Goal: Answer question/provide support

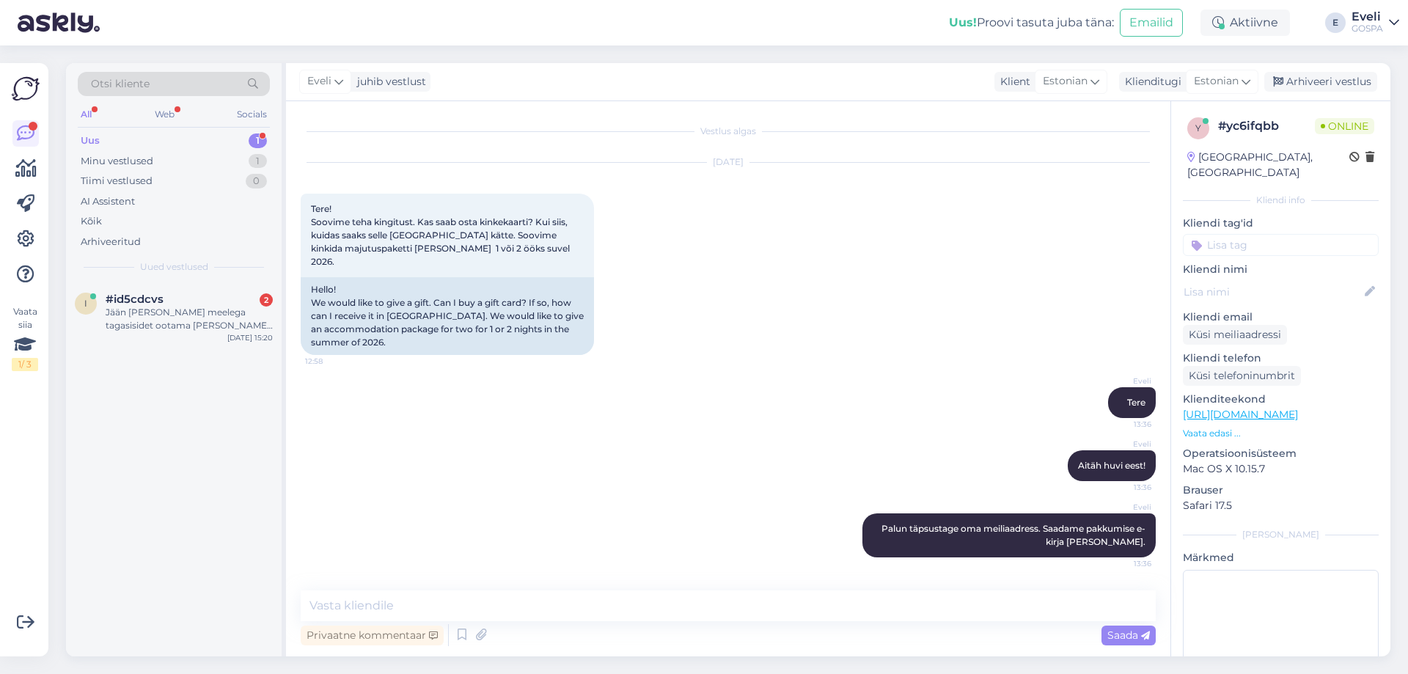
scroll to position [46, 0]
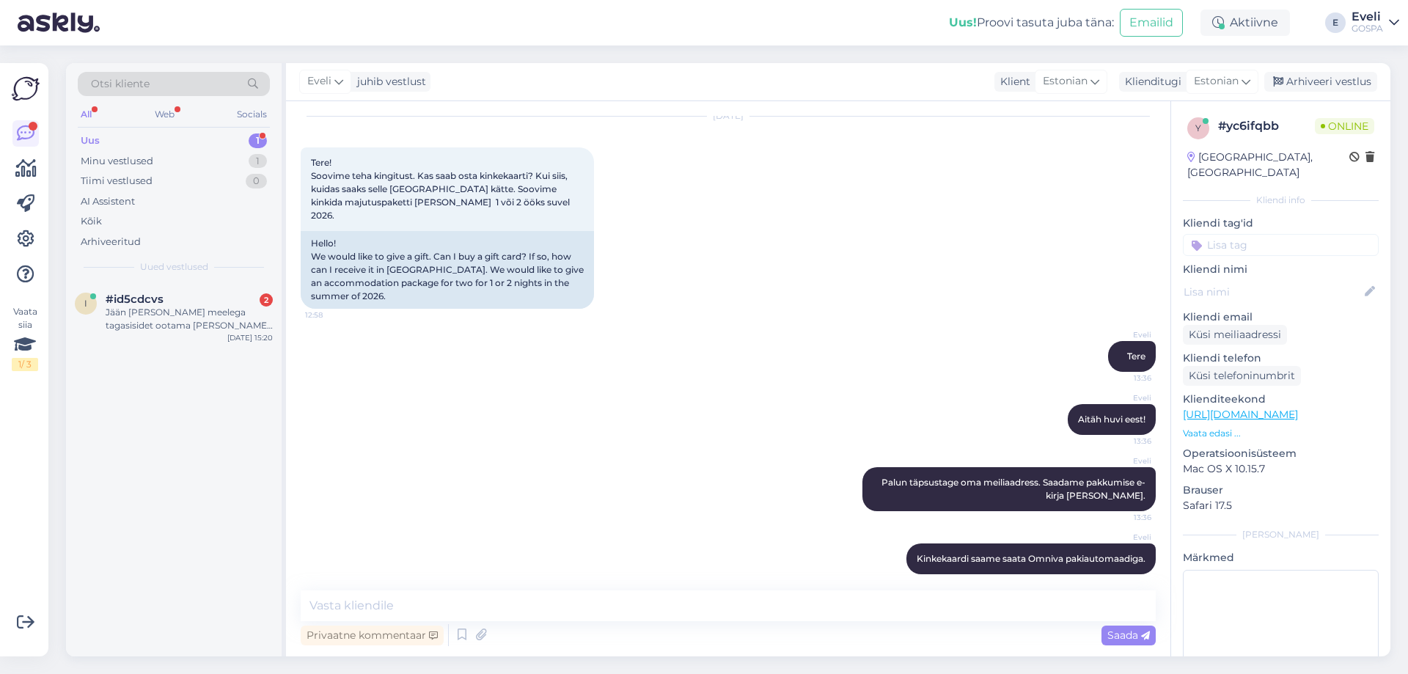
click at [440, 606] on textarea at bounding box center [728, 605] width 855 height 31
click at [144, 321] on div "Jään [PERSON_NAME] meelega tagasisidet ootama [PERSON_NAME], [PERSON_NAME][EMAI…" at bounding box center [189, 319] width 167 height 26
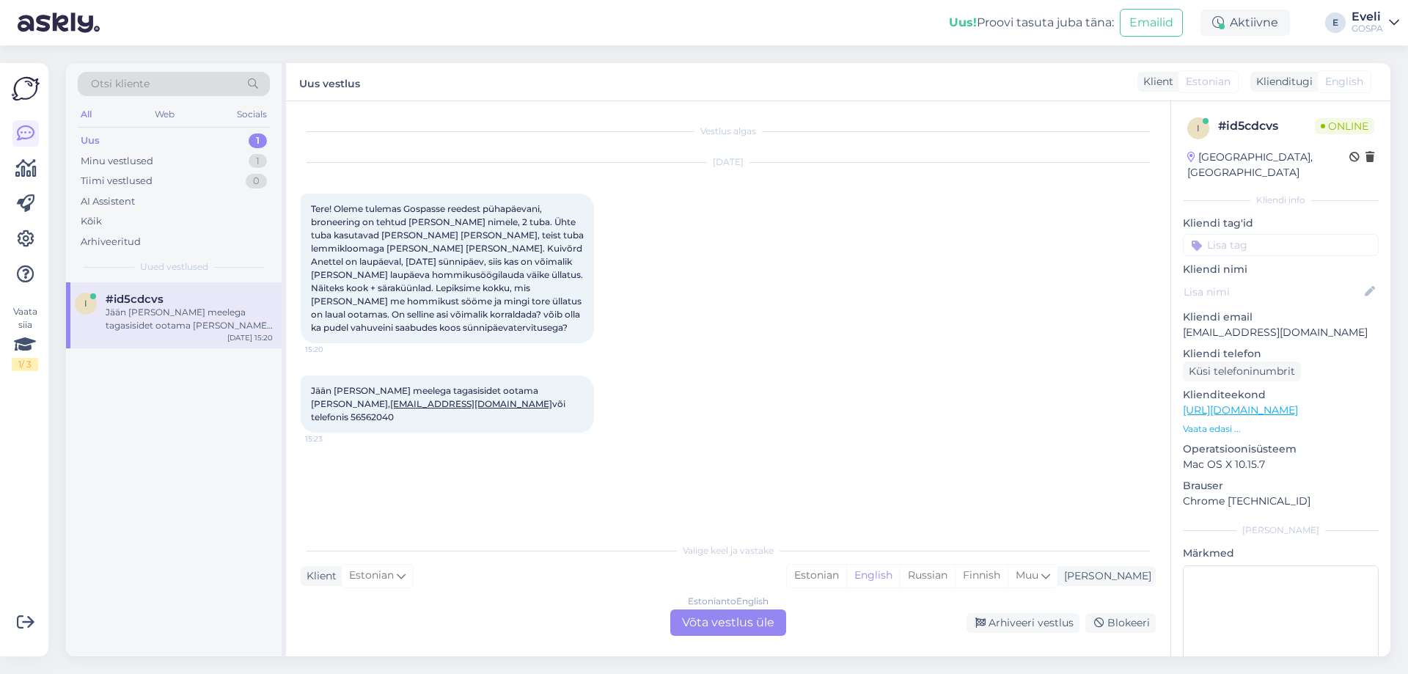
click at [735, 623] on div "Estonian to English Võta vestlus üle" at bounding box center [728, 623] width 116 height 26
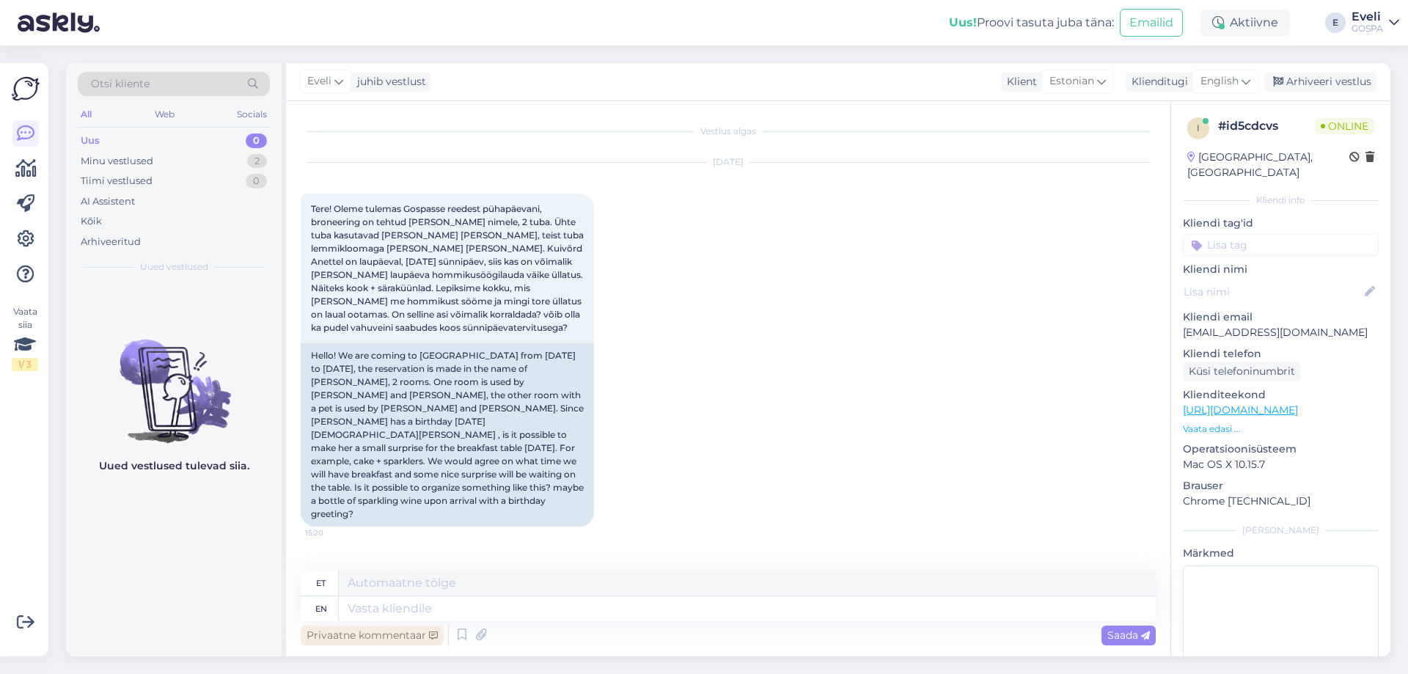
click at [365, 635] on div "Privaatne kommentaar" at bounding box center [372, 636] width 143 height 20
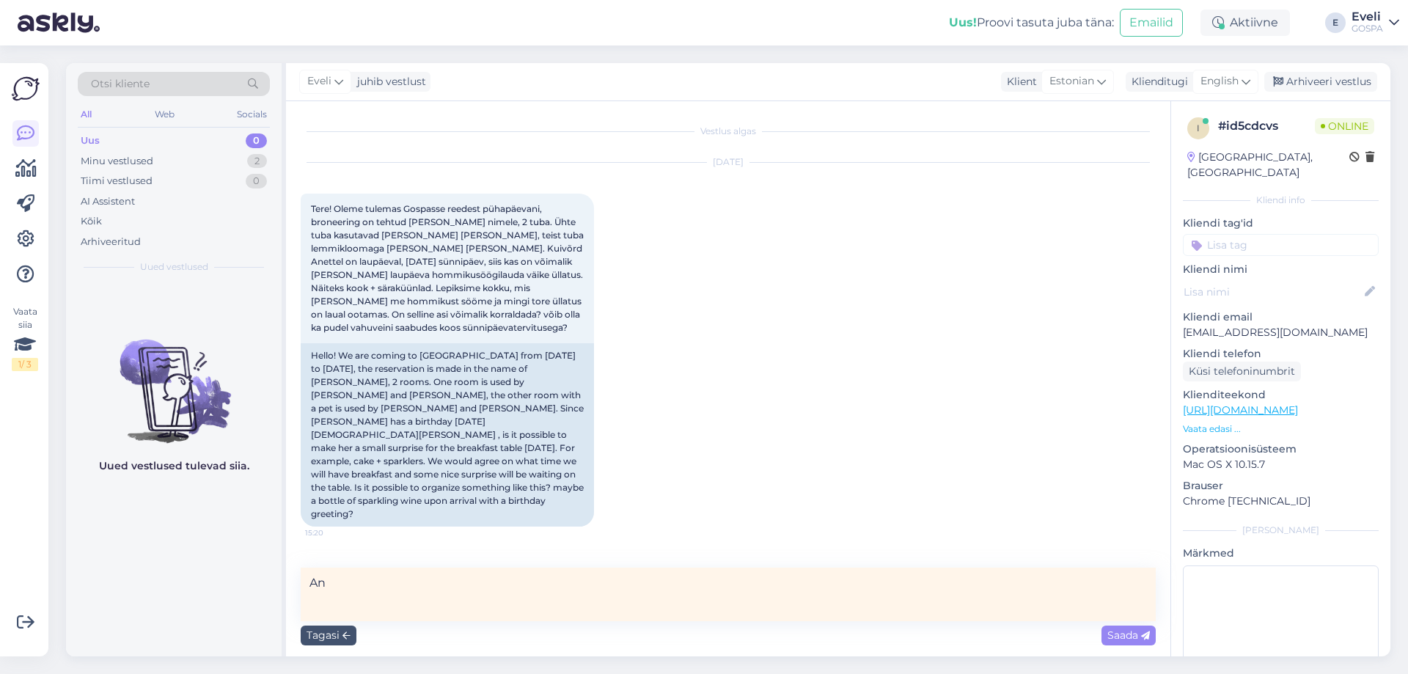
type textarea "A"
type textarea "e"
type textarea "Edastan Marile."
click at [1126, 639] on span "Saada" at bounding box center [1129, 635] width 43 height 13
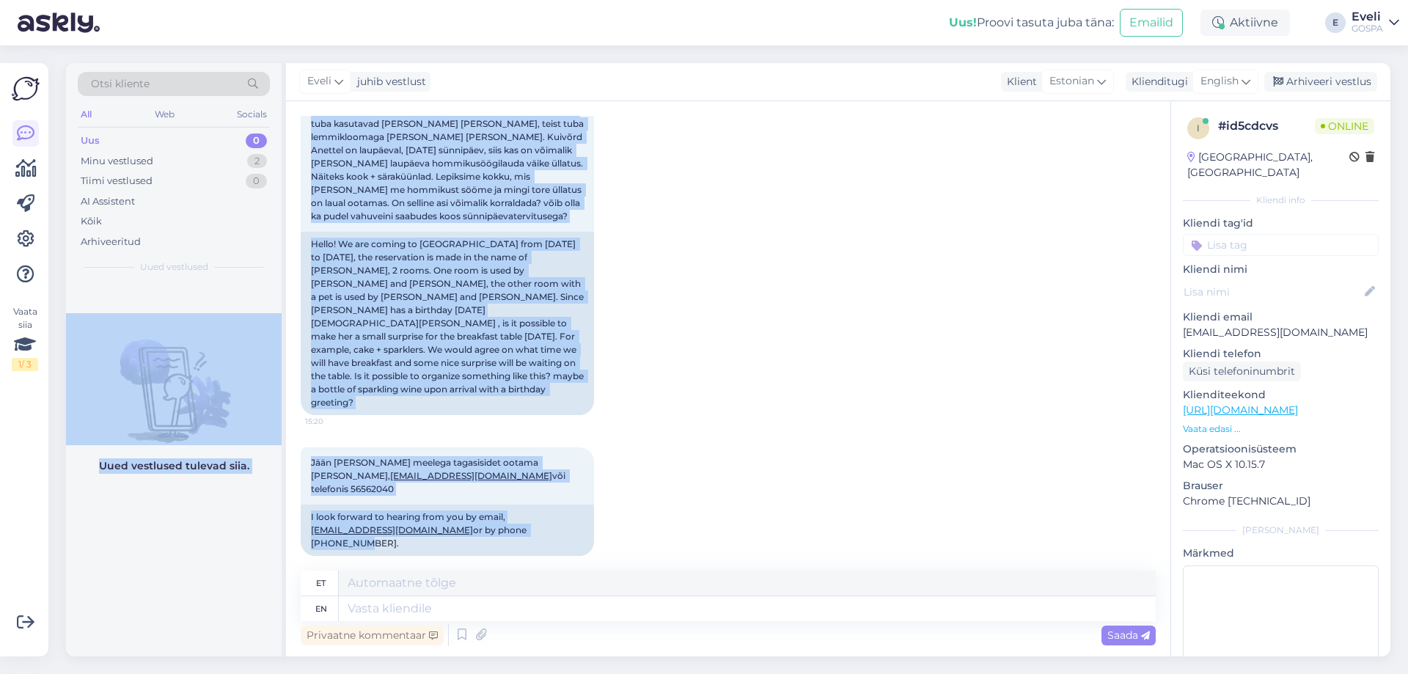
scroll to position [41, 0]
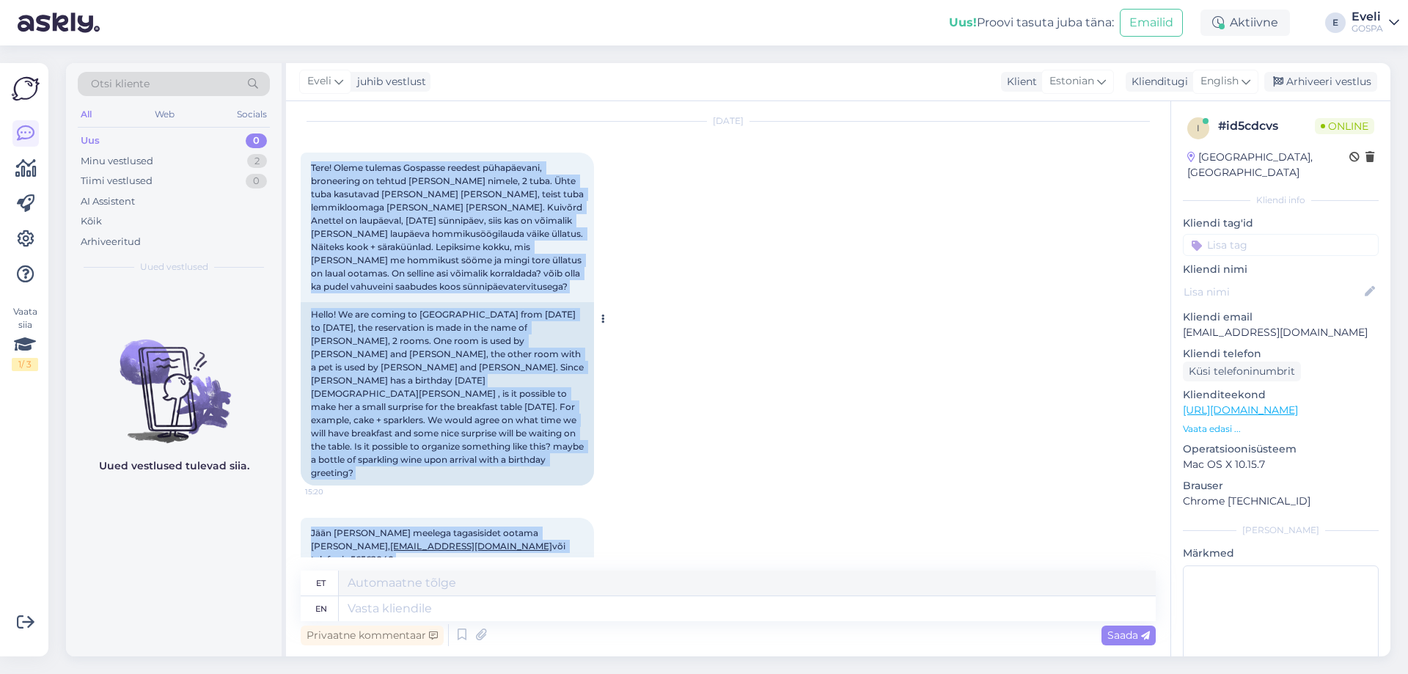
drag, startPoint x: 534, startPoint y: 460, endPoint x: 309, endPoint y: 165, distance: 371.0
click at [309, 165] on div "Vestlus algas [DATE] Tere! Oleme tulemas Gospasse reedest pühapäevani, broneeri…" at bounding box center [735, 337] width 868 height 442
copy div "Lore! Ipsum dolorsi Ametcons adipisc elitseddoei, temporinci ut labore Etdolo M…"
click at [758, 380] on div "[DATE] Tere! Oleme tulemas Gospasse reedest pühapäevani, broneering on tehtud […" at bounding box center [728, 304] width 855 height 396
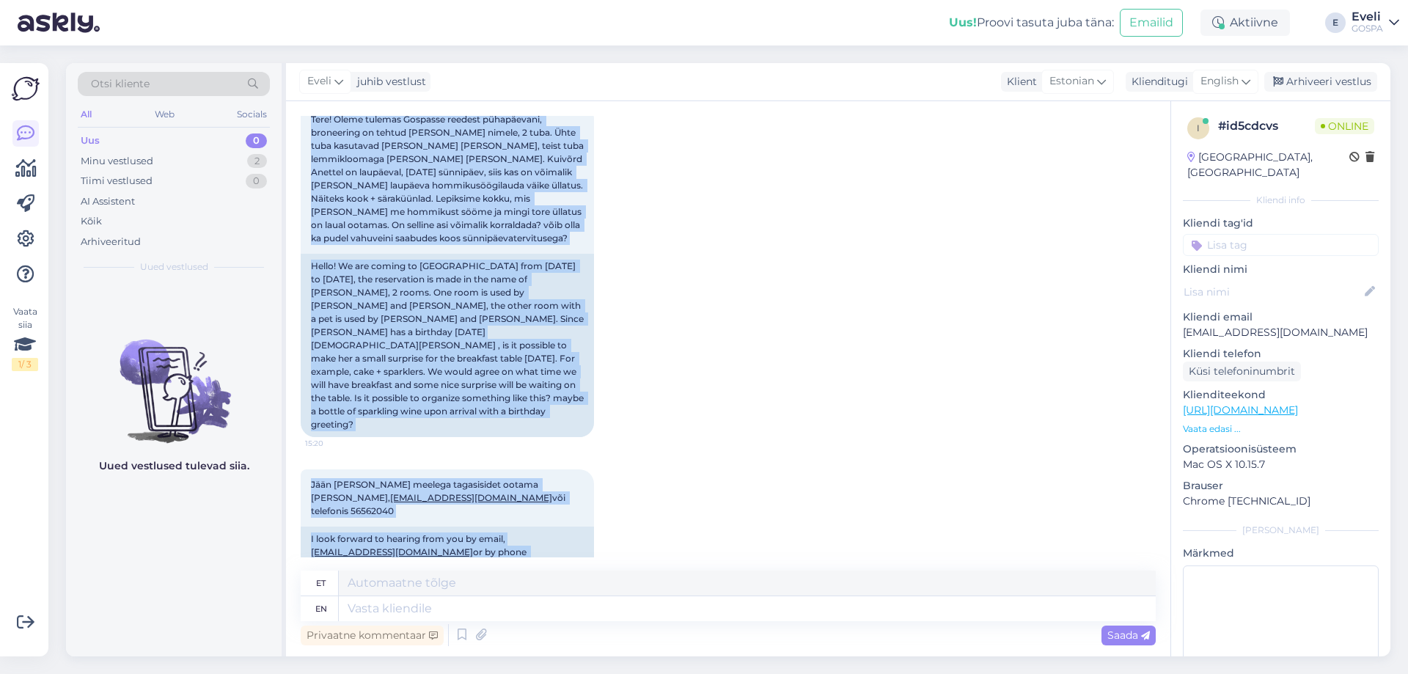
scroll to position [136, 0]
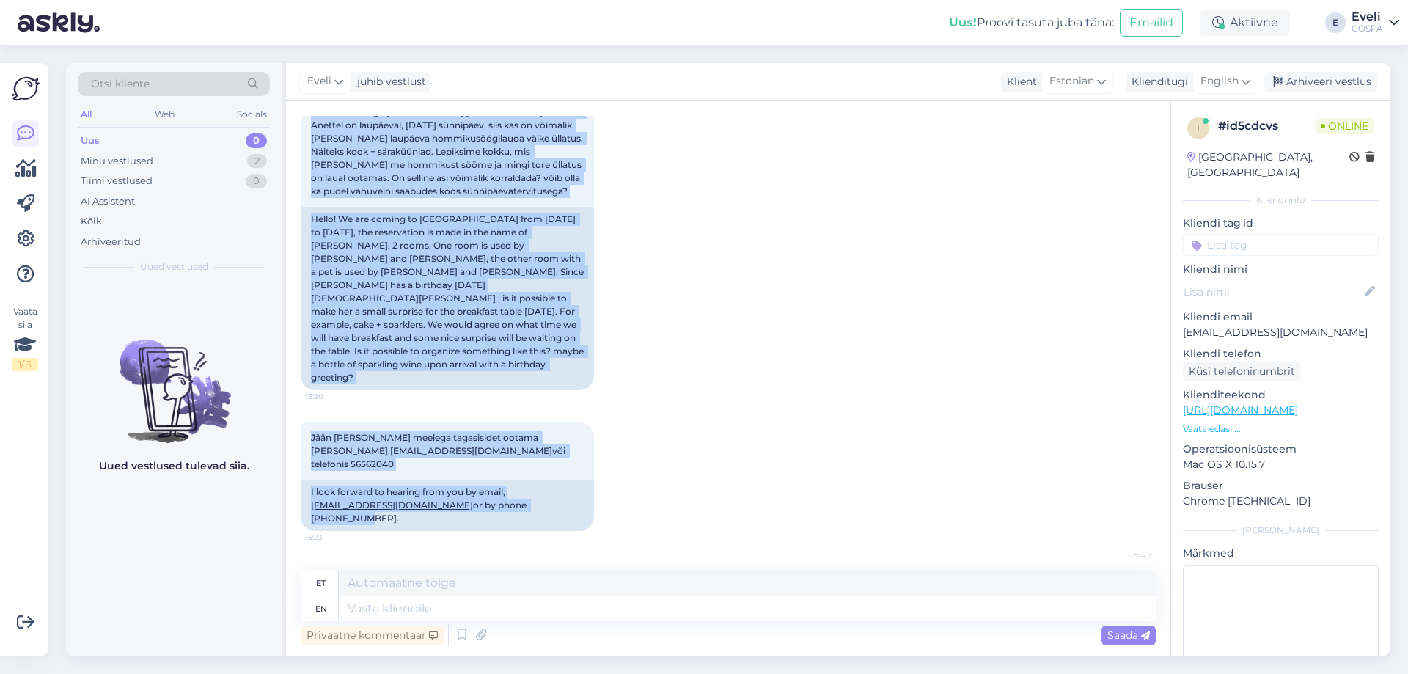
click at [733, 411] on div "Jään hea meelega tagasisidet ootama [PERSON_NAME], [PERSON_NAME][EMAIL_ADDRESS]…" at bounding box center [728, 476] width 855 height 141
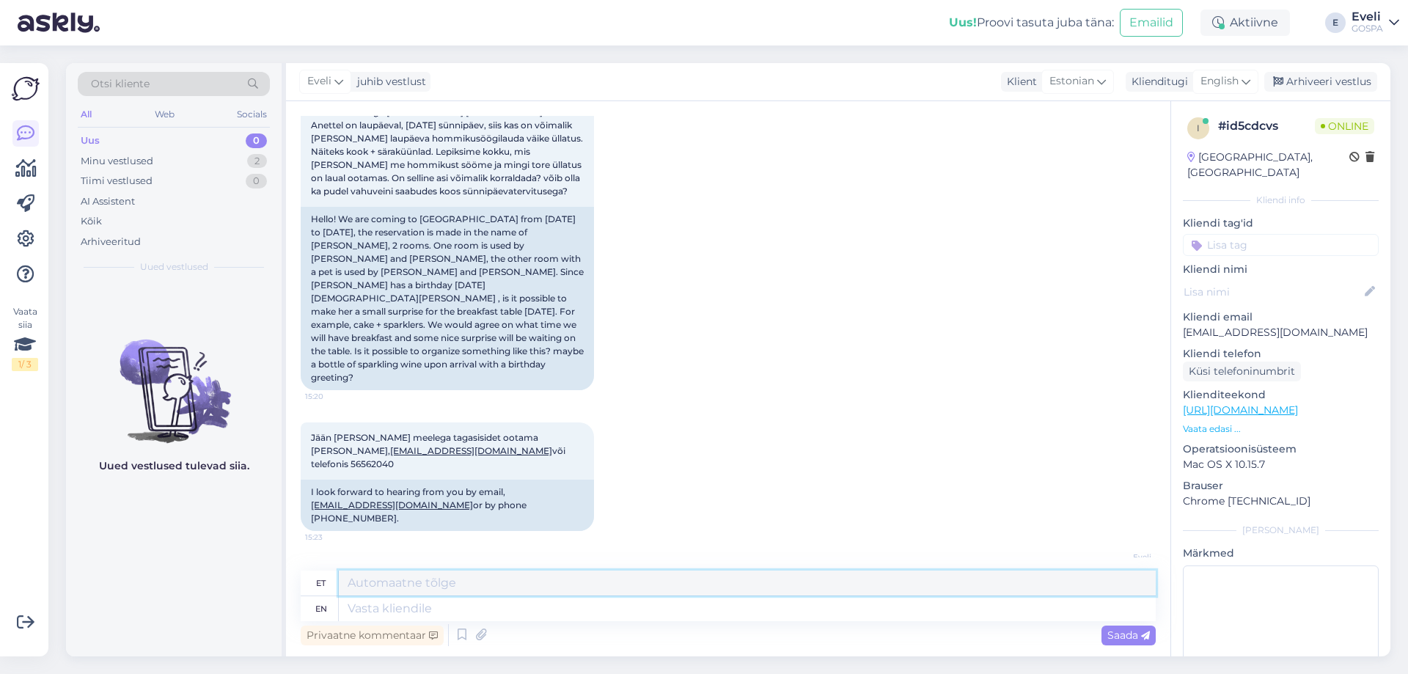
click at [384, 579] on textarea at bounding box center [747, 583] width 817 height 25
click at [1354, 78] on div "Arhiveeri vestlus" at bounding box center [1321, 82] width 113 height 20
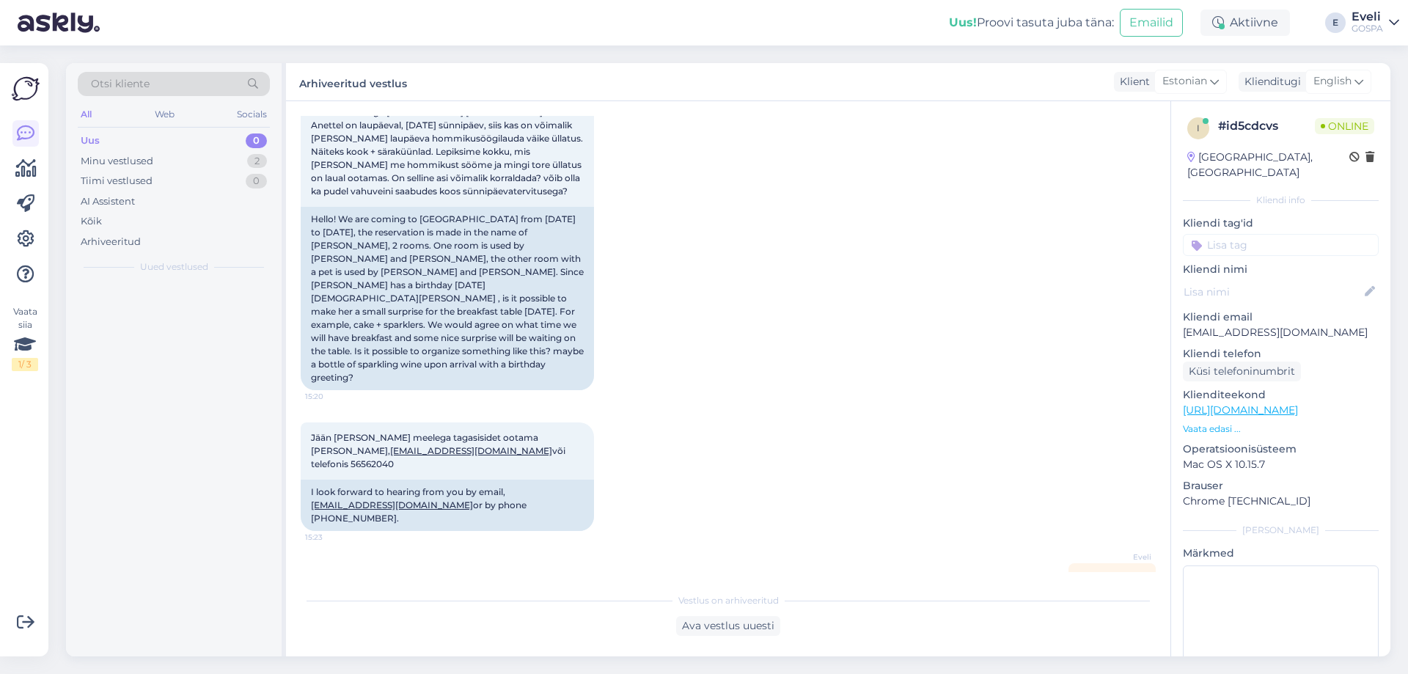
scroll to position [122, 0]
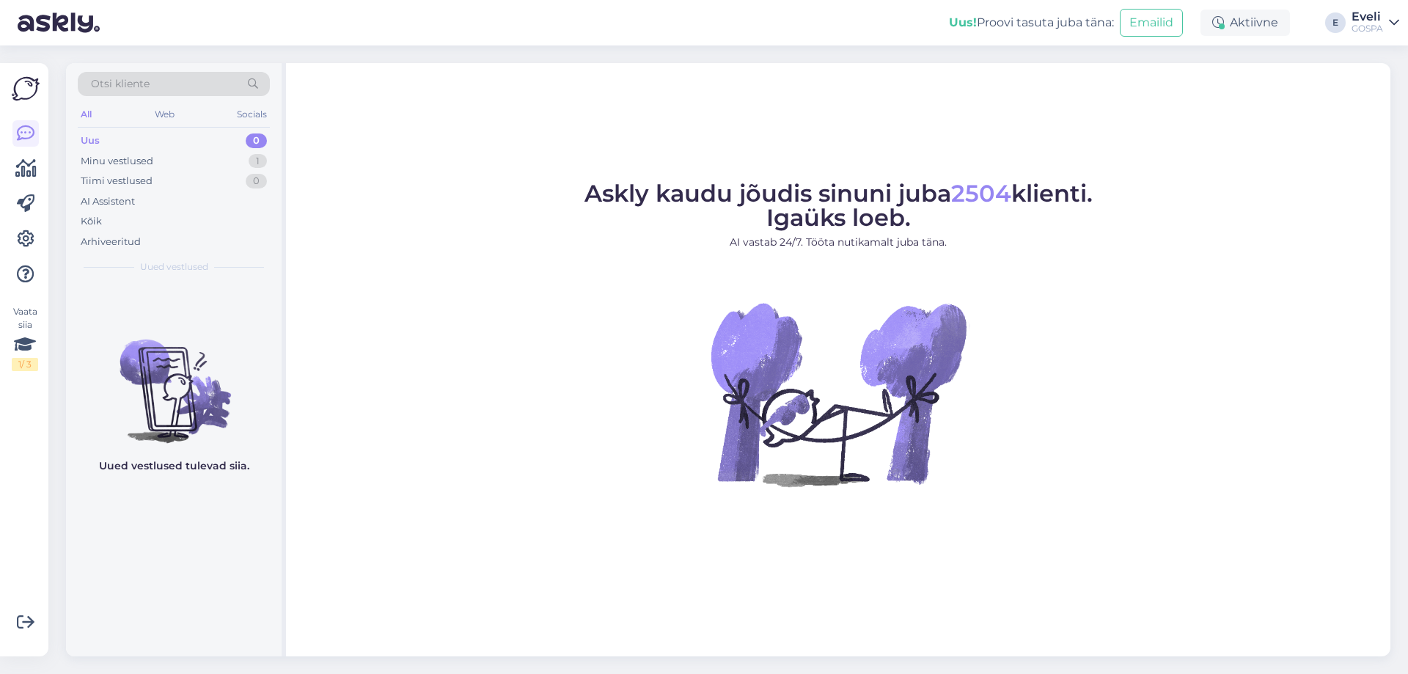
click at [205, 167] on div "Minu vestlused 1" at bounding box center [174, 161] width 192 height 21
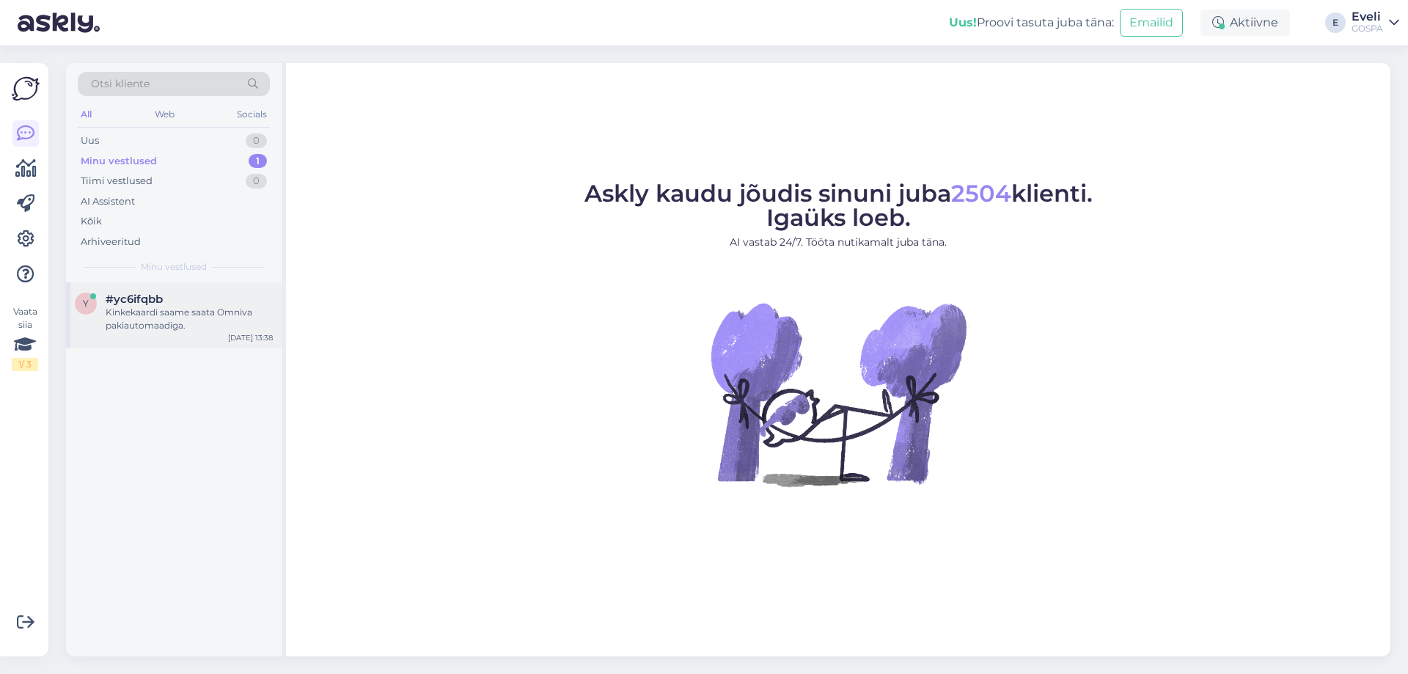
click at [172, 325] on div "Kinkekaardi saame saata Omniva pakiautomaadiga." at bounding box center [189, 319] width 167 height 26
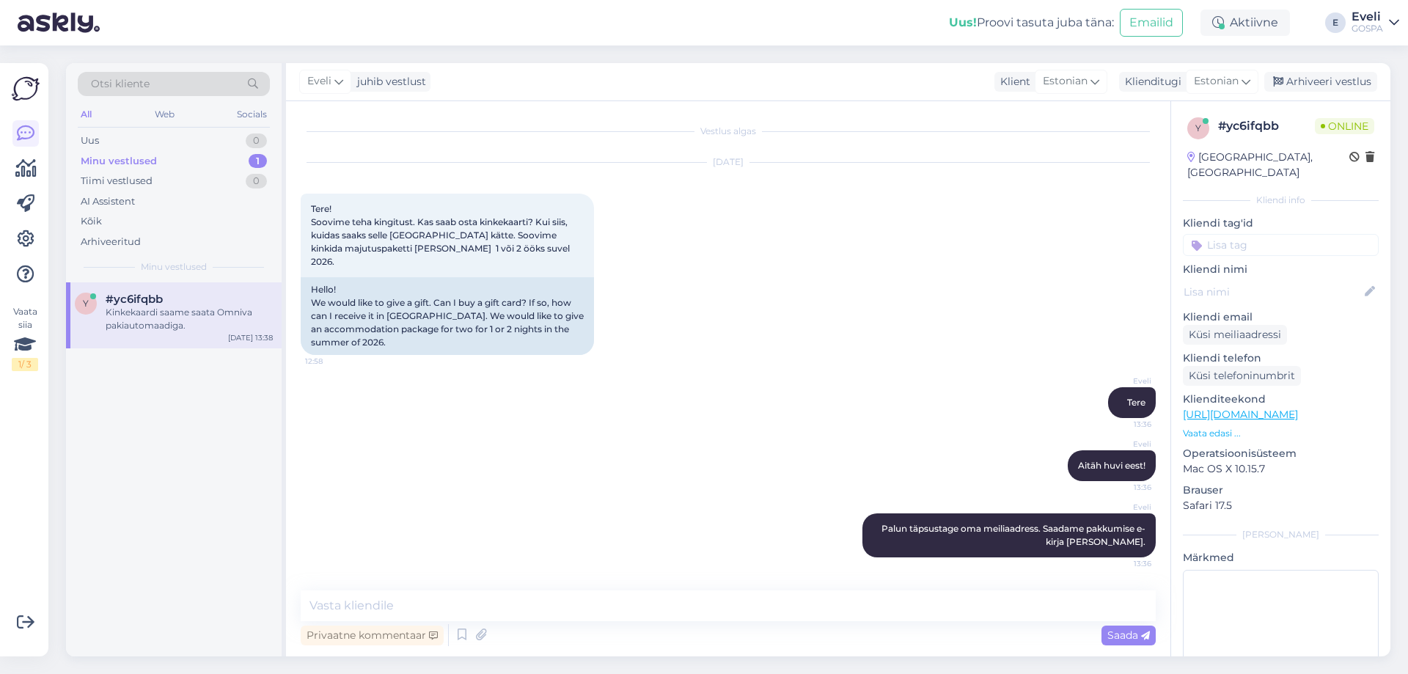
scroll to position [46, 0]
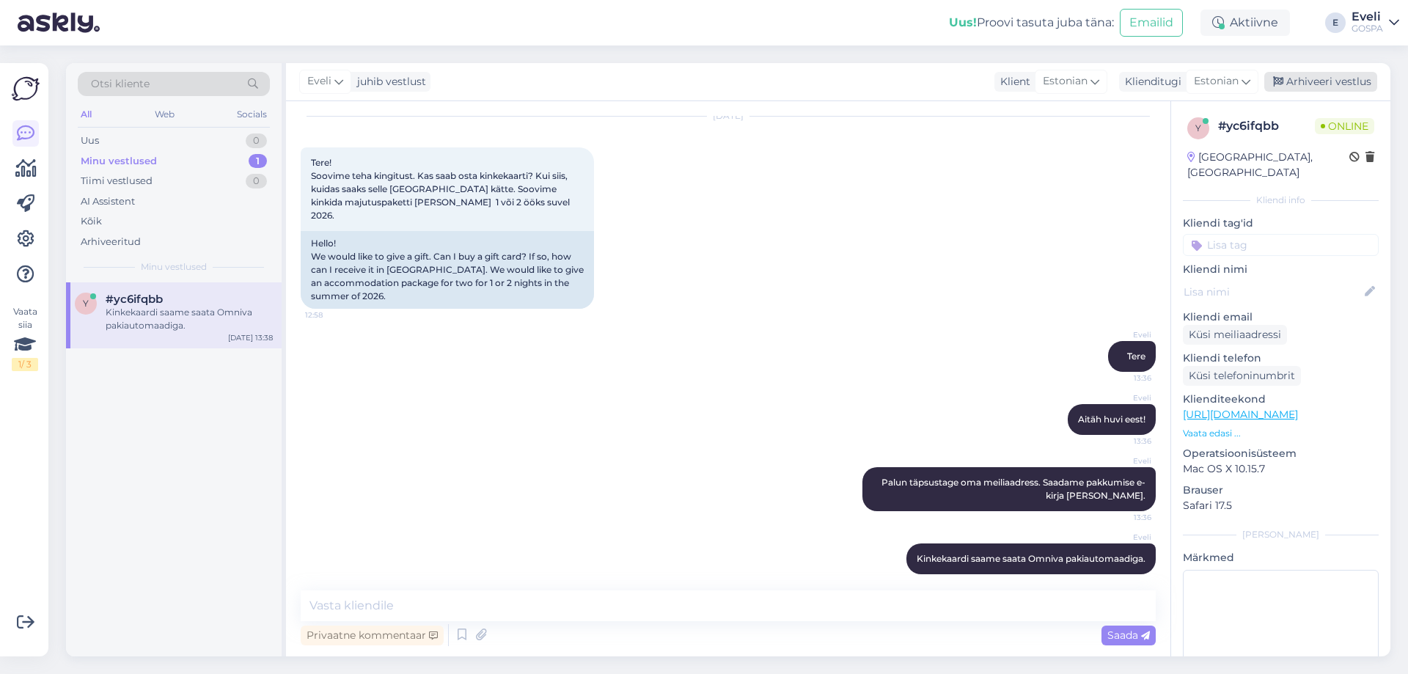
click at [1352, 74] on div "Arhiveeri vestlus" at bounding box center [1321, 82] width 113 height 20
